Goal: Task Accomplishment & Management: Manage account settings

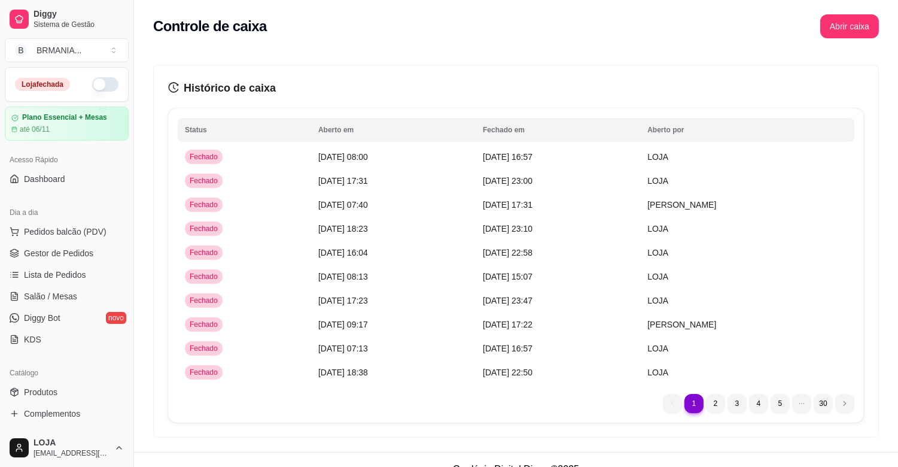
scroll to position [387, 0]
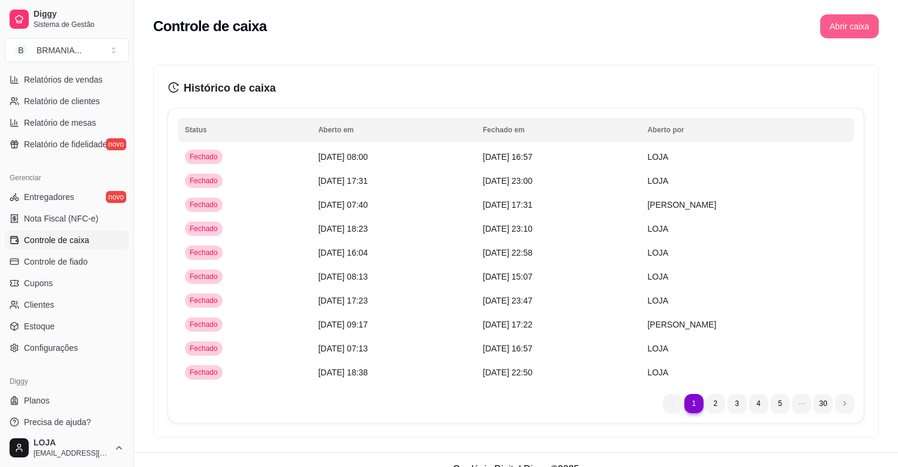
click at [853, 26] on button "Abrir caixa" at bounding box center [850, 26] width 59 height 24
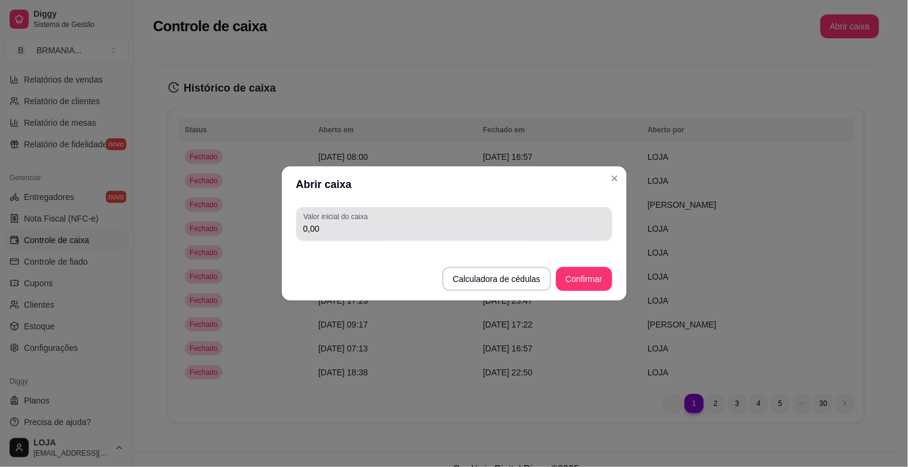
click at [352, 229] on input "0,00" at bounding box center [454, 229] width 302 height 12
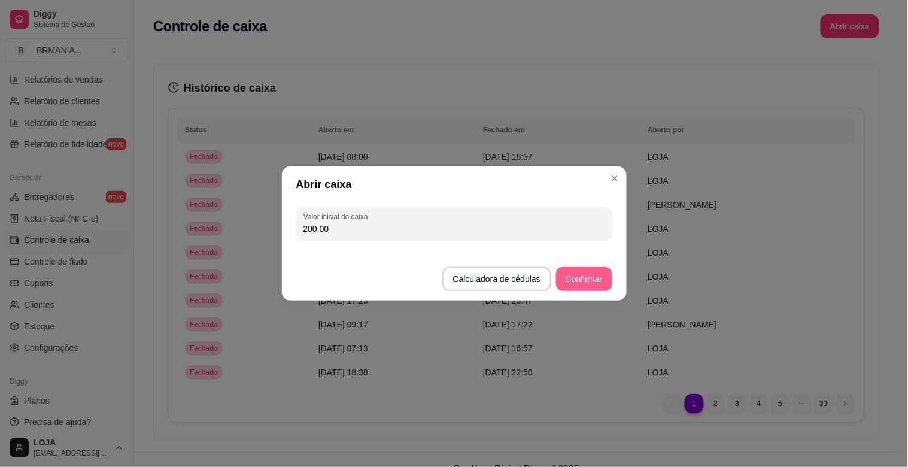
type input "200,00"
click at [588, 288] on button "Confirmar" at bounding box center [584, 279] width 54 height 23
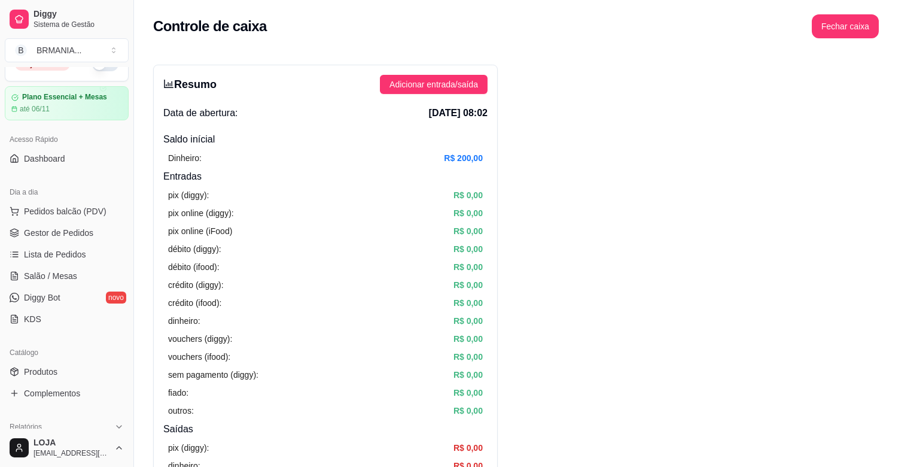
scroll to position [0, 0]
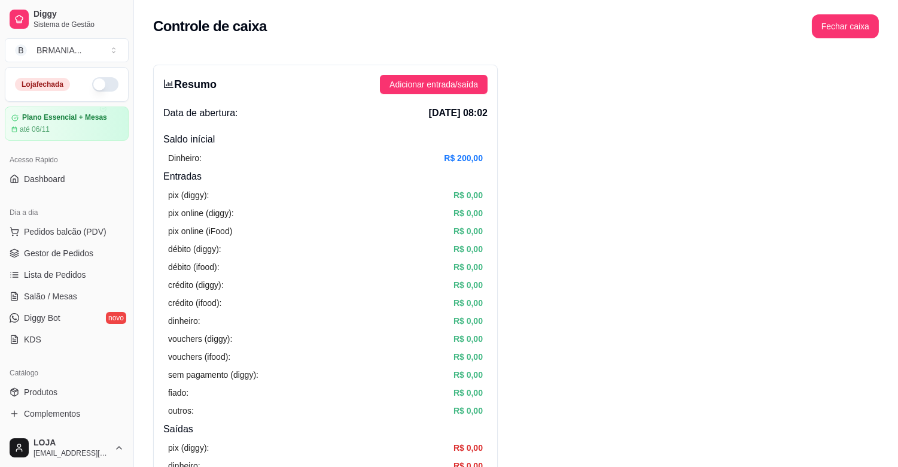
click at [92, 86] on button "button" at bounding box center [105, 84] width 26 height 14
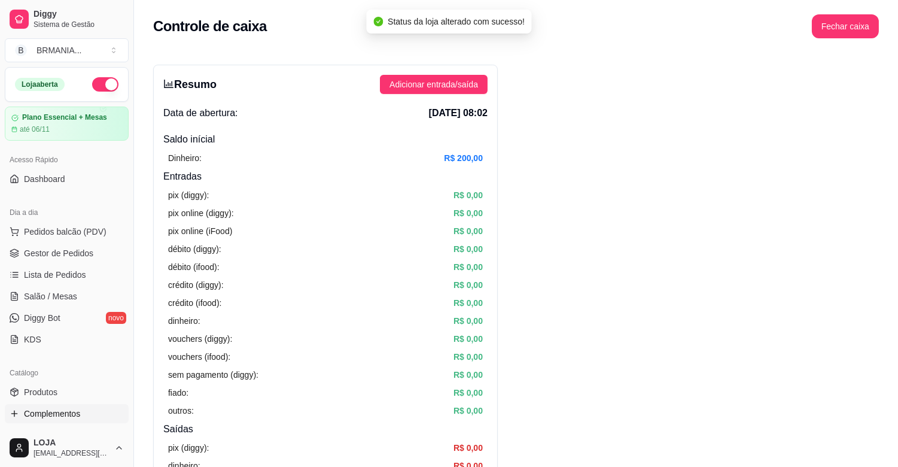
click at [59, 408] on span "Complementos" at bounding box center [52, 414] width 56 height 12
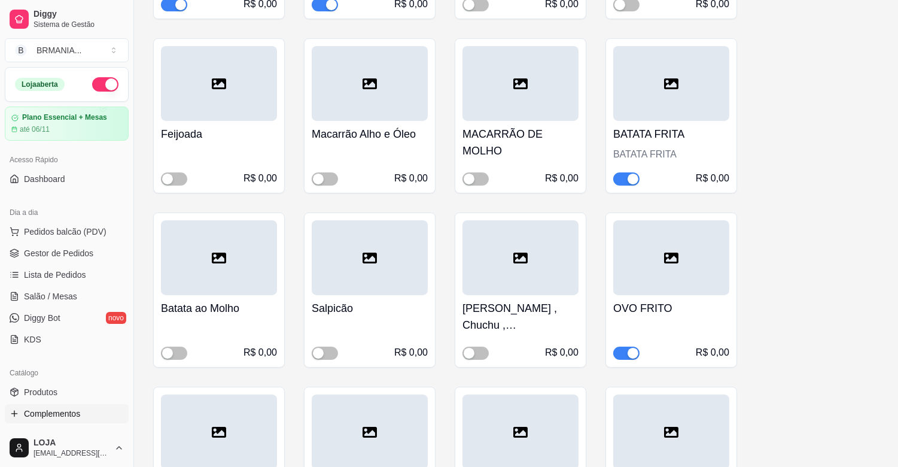
scroll to position [437, 0]
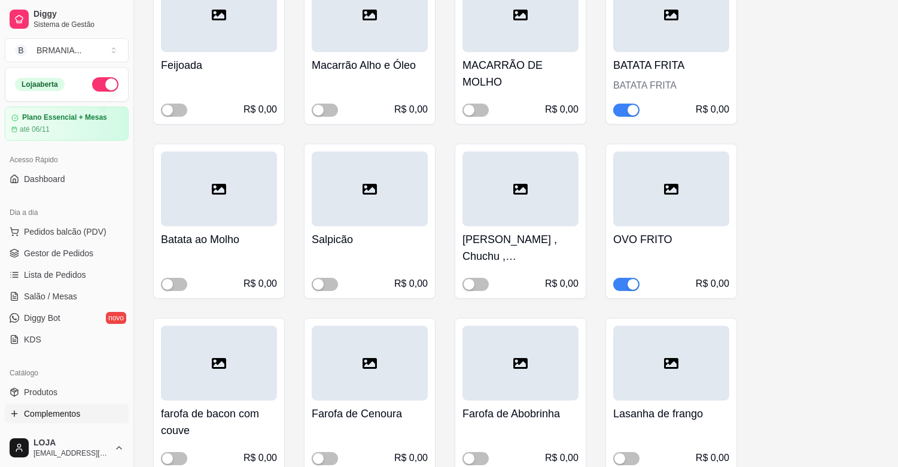
click at [630, 107] on div "button" at bounding box center [633, 110] width 11 height 11
click at [631, 287] on div "button" at bounding box center [633, 284] width 11 height 11
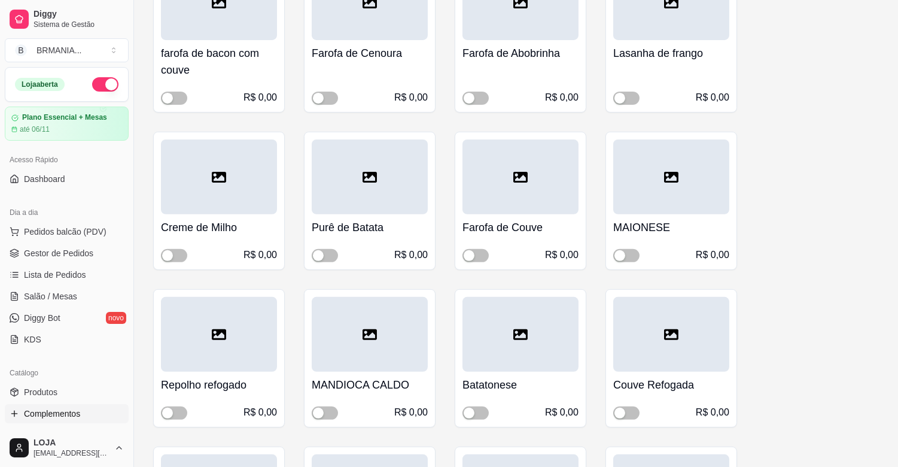
scroll to position [812, 0]
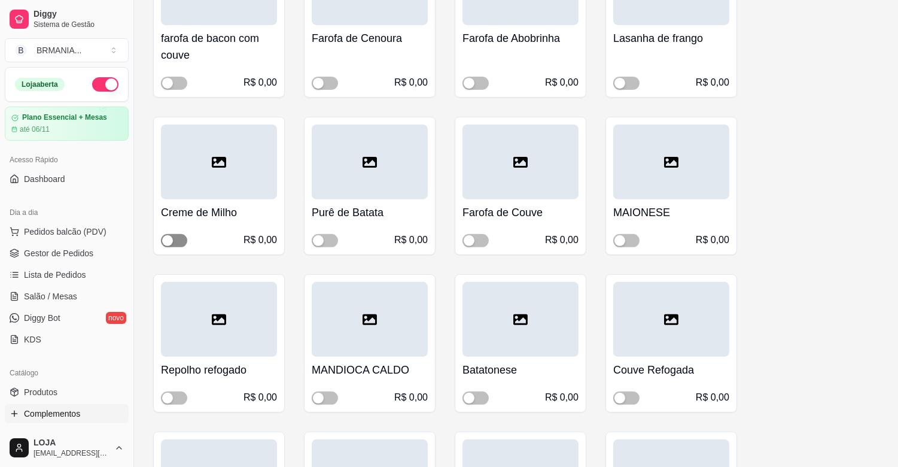
click at [172, 241] on div "button" at bounding box center [167, 240] width 11 height 11
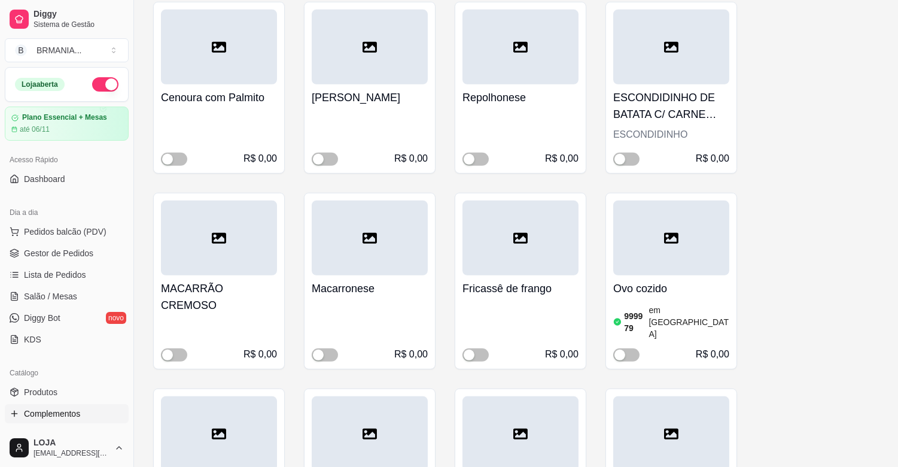
scroll to position [1250, 0]
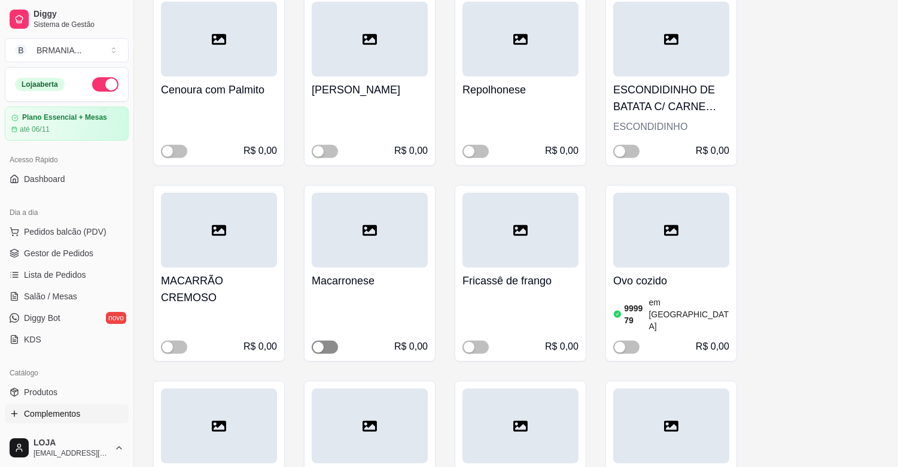
click at [318, 342] on div "button" at bounding box center [318, 347] width 11 height 11
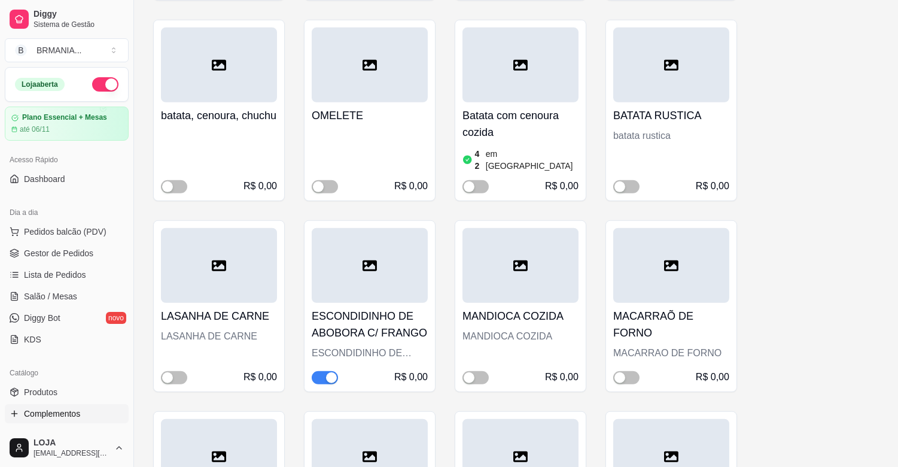
scroll to position [1626, 0]
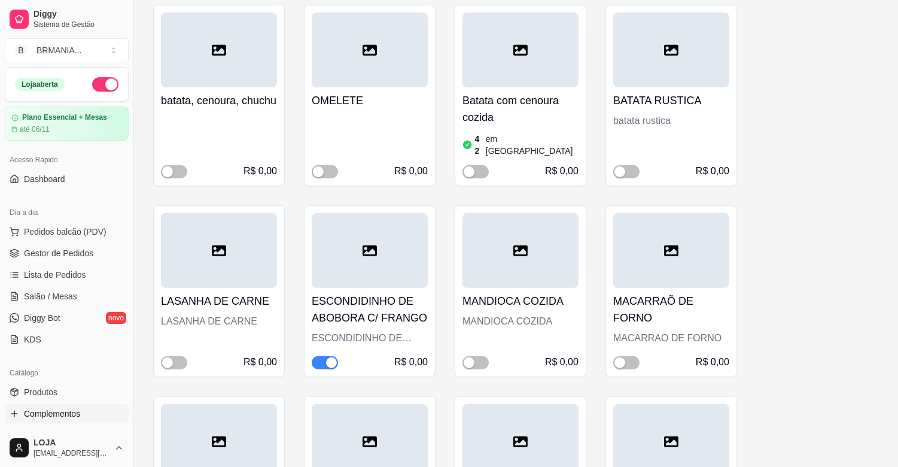
click at [335, 357] on div "button" at bounding box center [331, 362] width 11 height 11
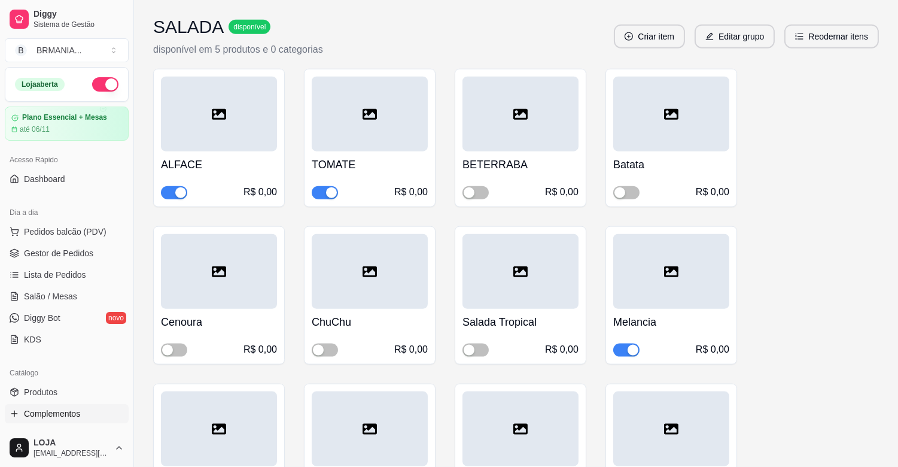
scroll to position [2722, 0]
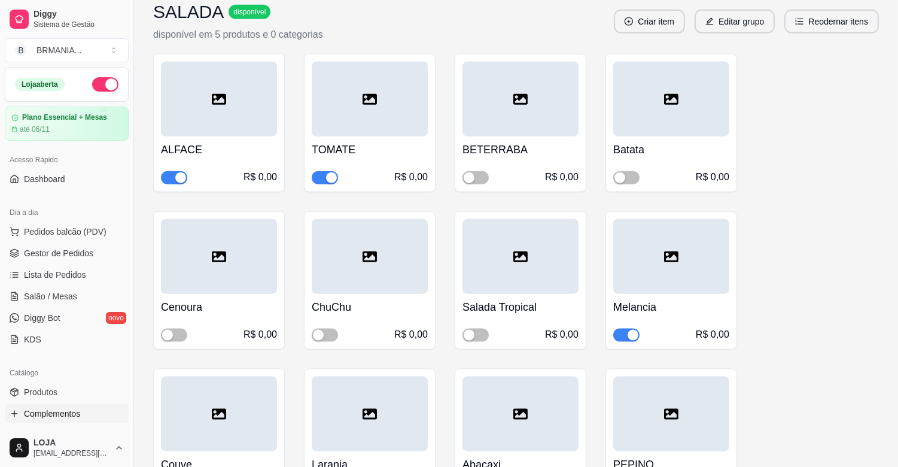
click at [178, 172] on div "button" at bounding box center [180, 177] width 11 height 11
click at [632, 330] on div "button" at bounding box center [633, 335] width 11 height 11
click at [473, 330] on div "button" at bounding box center [469, 335] width 11 height 11
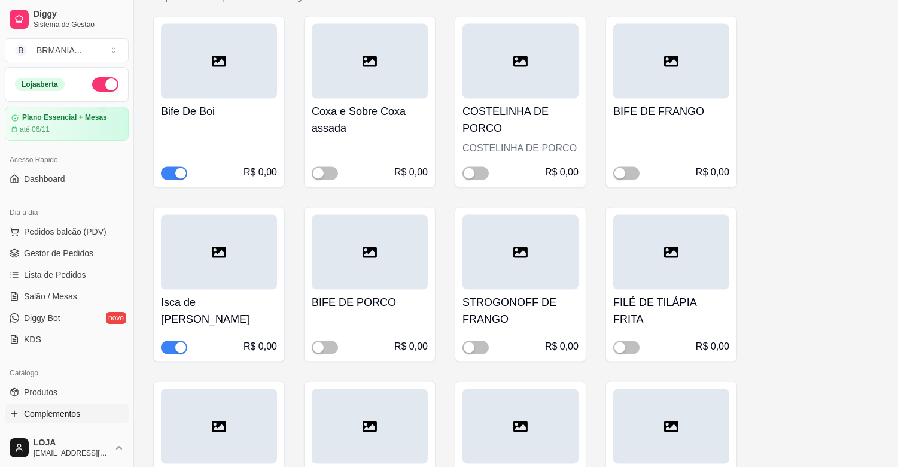
scroll to position [3850, 0]
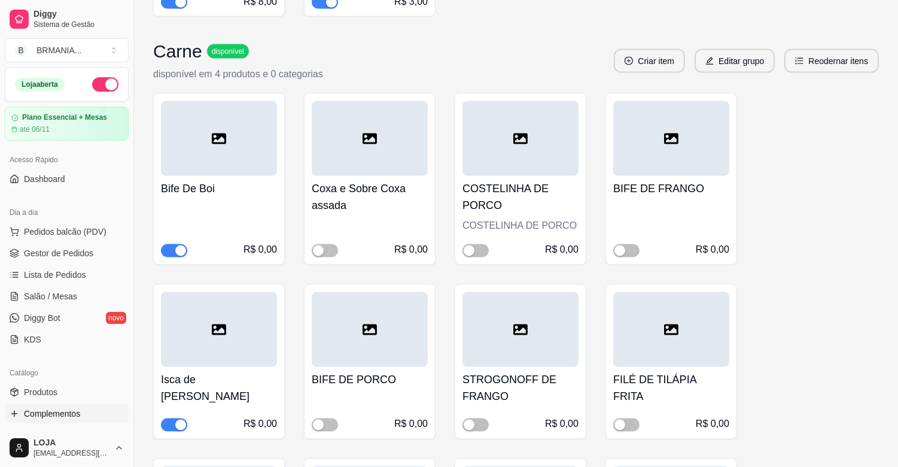
click at [178, 420] on div "button" at bounding box center [180, 425] width 11 height 11
click at [618, 420] on div "button" at bounding box center [620, 425] width 11 height 11
